Goal: Check status: Check status

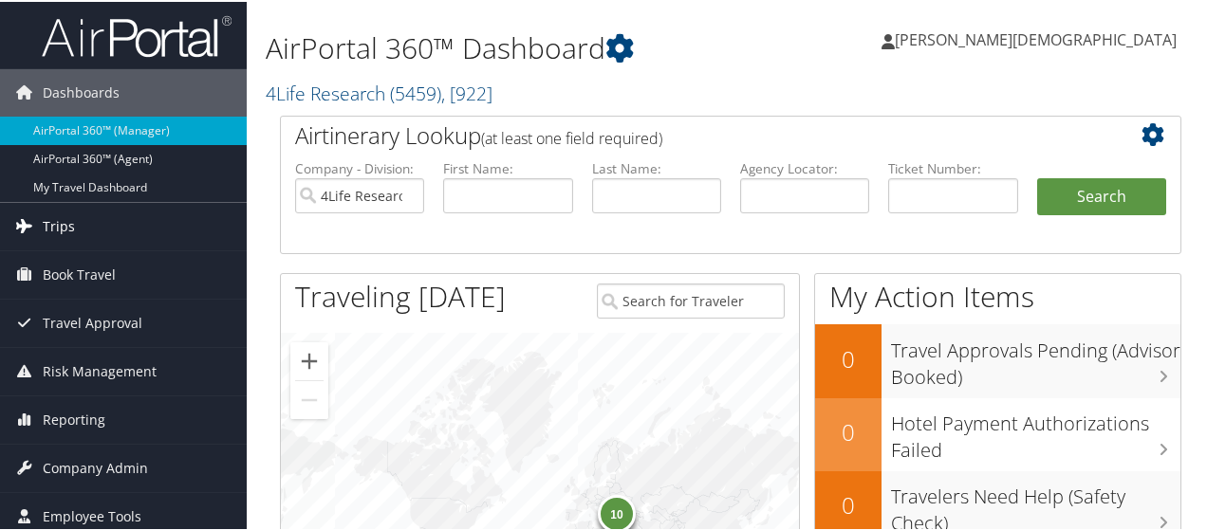
click at [63, 219] on span "Trips" at bounding box center [59, 224] width 32 height 47
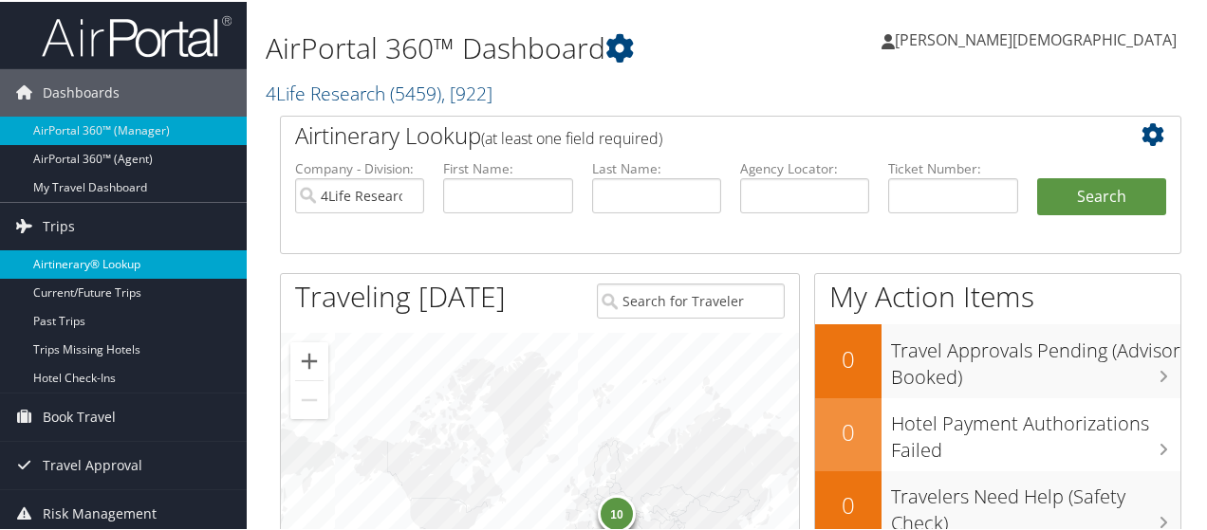
click at [80, 255] on link "Airtinerary® Lookup" at bounding box center [123, 263] width 247 height 28
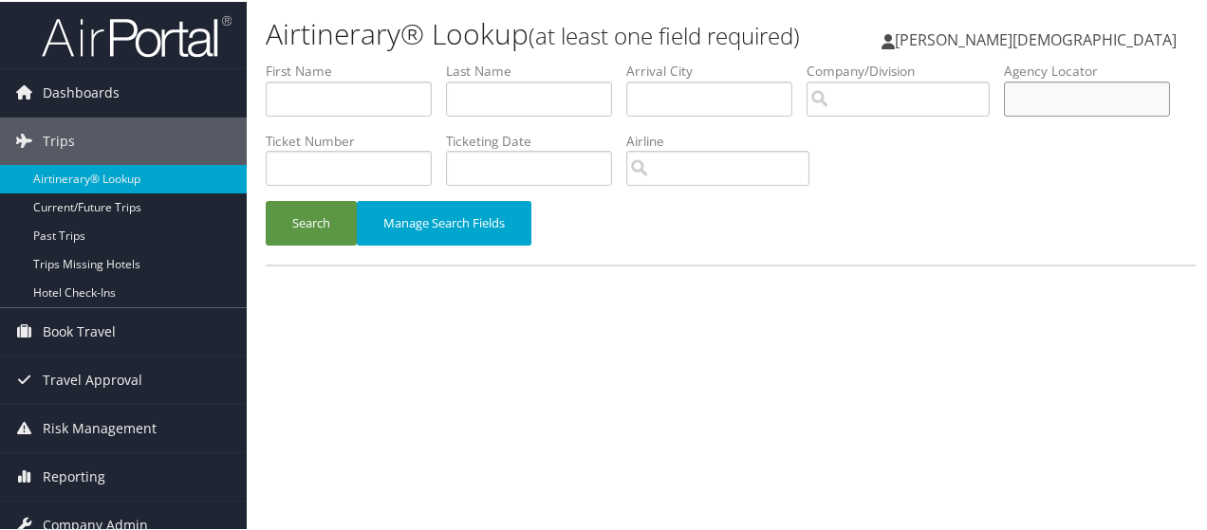
click at [1004, 115] on input "text" at bounding box center [1087, 97] width 166 height 35
type input "djbmbx"
click at [326, 217] on button "Search" at bounding box center [311, 221] width 91 height 45
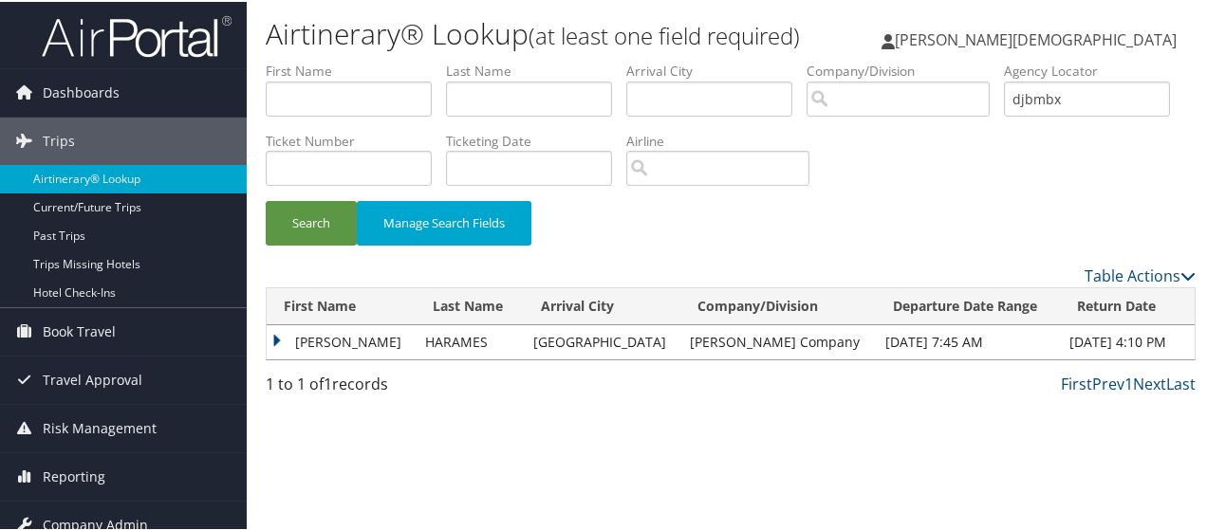
click at [278, 337] on td "[PERSON_NAME]" at bounding box center [341, 340] width 149 height 34
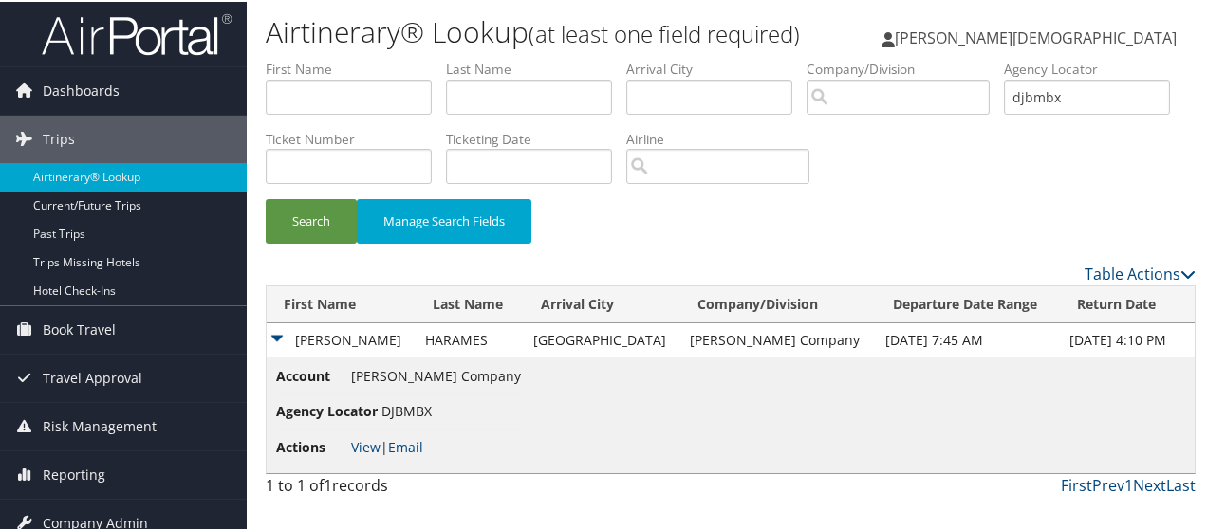
scroll to position [63, 0]
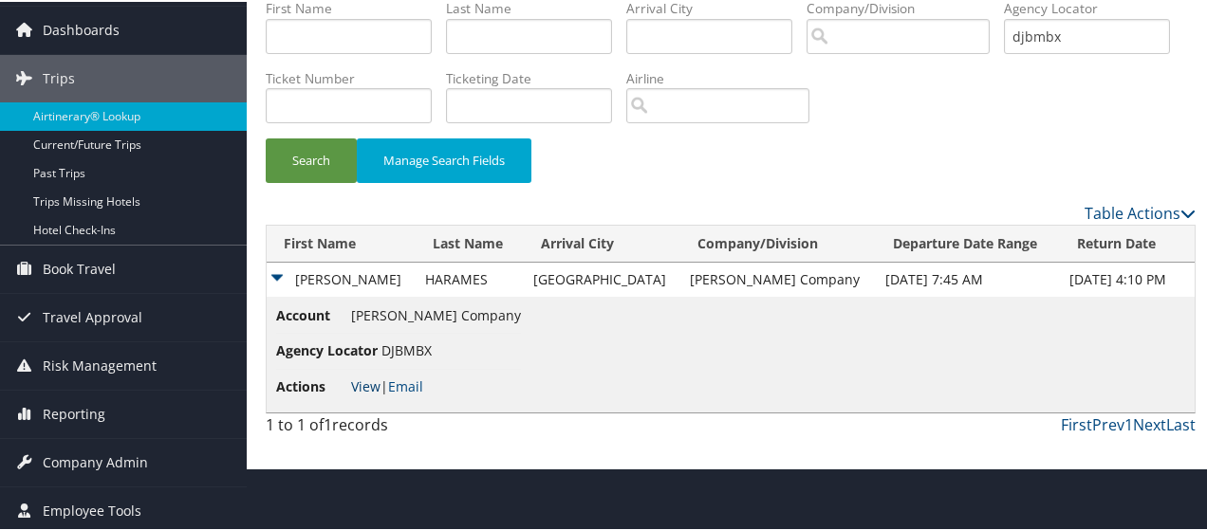
click at [361, 382] on link "View" at bounding box center [365, 385] width 29 height 18
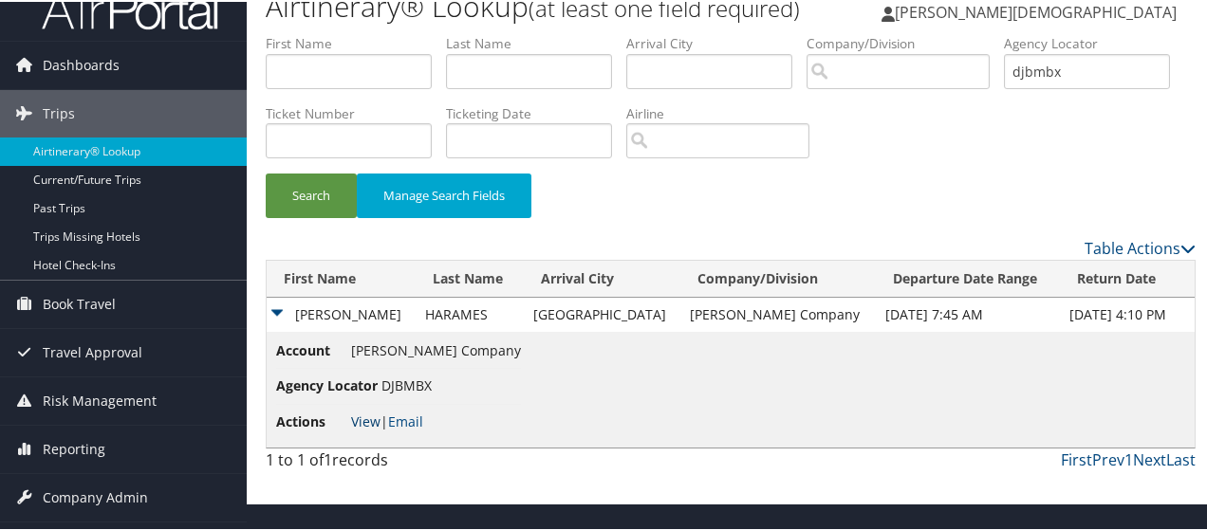
scroll to position [0, 0]
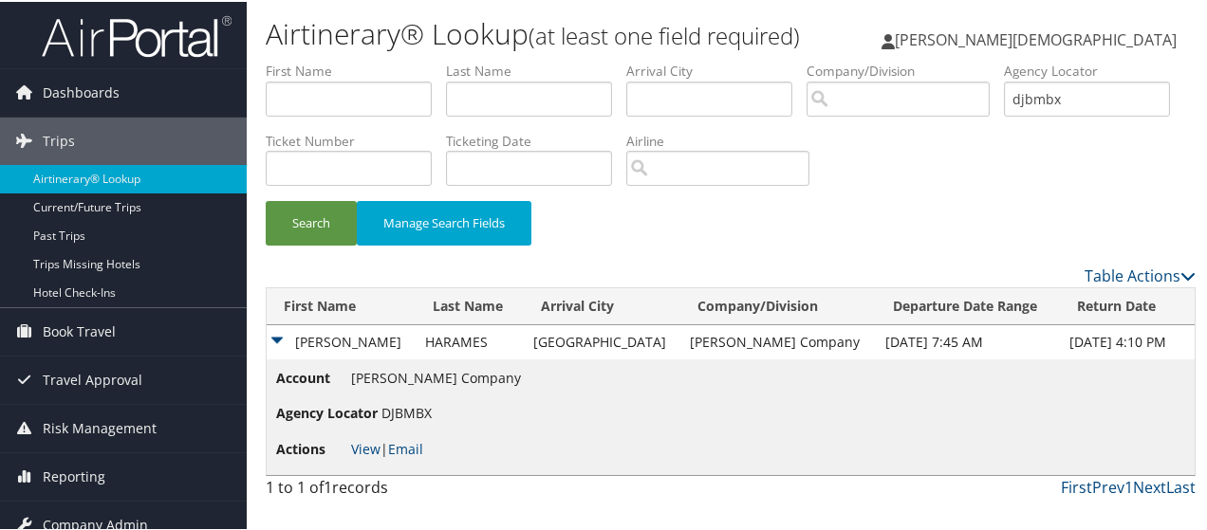
click at [1095, 40] on span "[PERSON_NAME][DEMOGRAPHIC_DATA]" at bounding box center [1036, 38] width 282 height 21
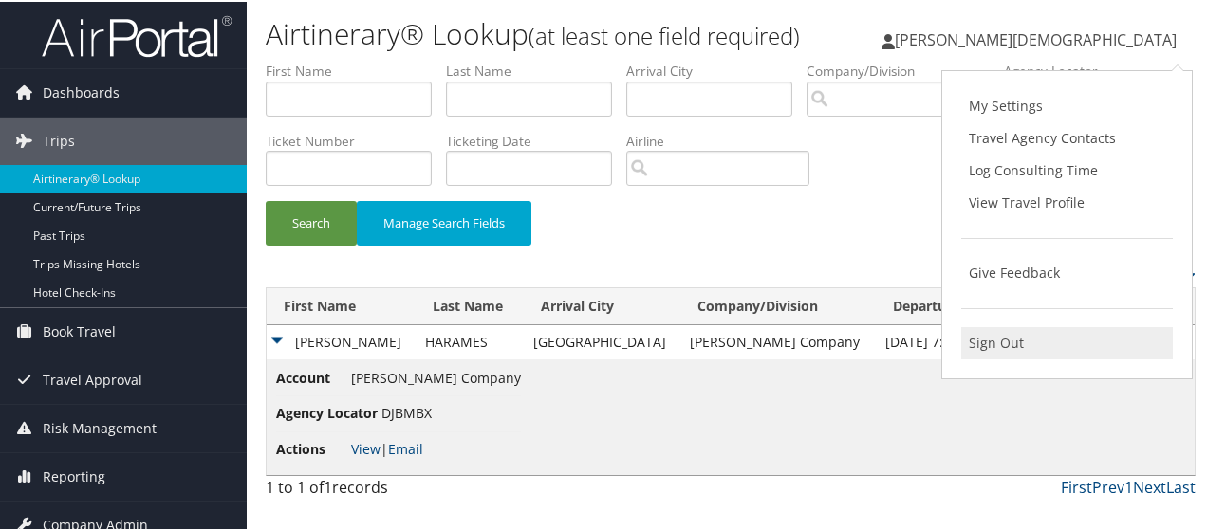
click at [998, 339] on link "Sign Out" at bounding box center [1067, 341] width 212 height 32
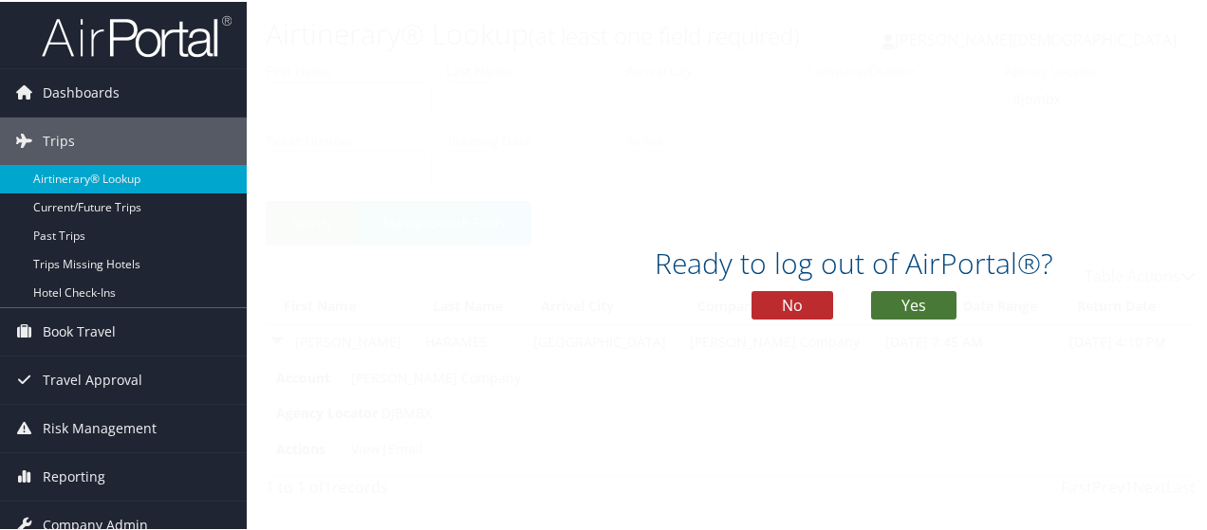
click at [913, 302] on button "Yes" at bounding box center [913, 303] width 85 height 28
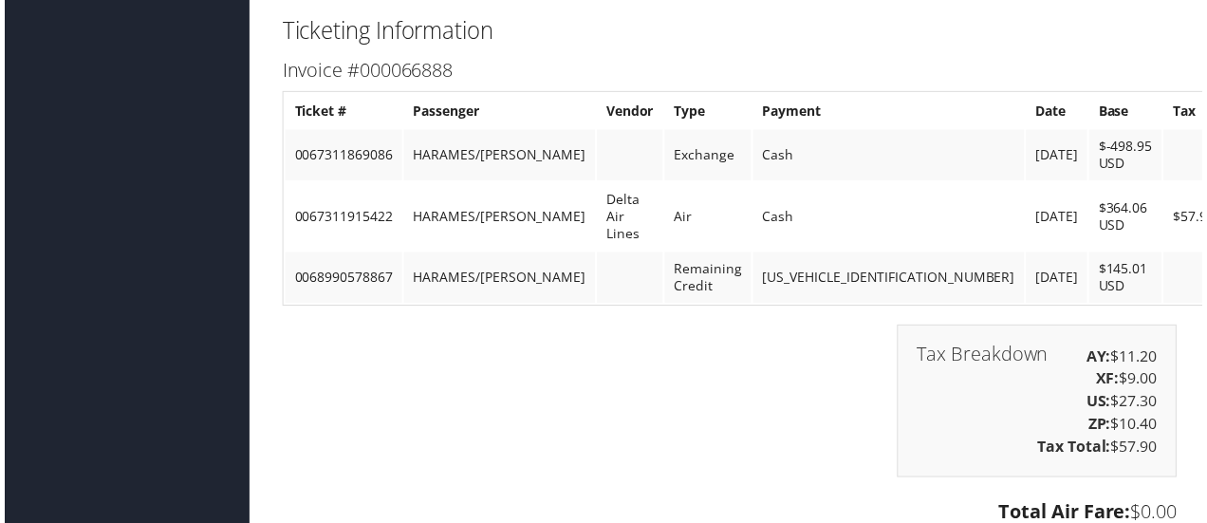
scroll to position [1992, 0]
